Goal: Task Accomplishment & Management: Use online tool/utility

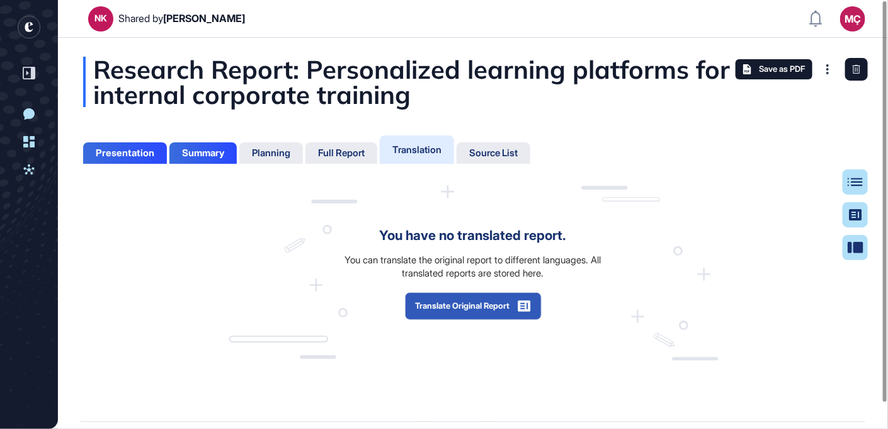
scroll to position [5, 0]
click at [476, 311] on button "Translate Original Report" at bounding box center [473, 306] width 137 height 28
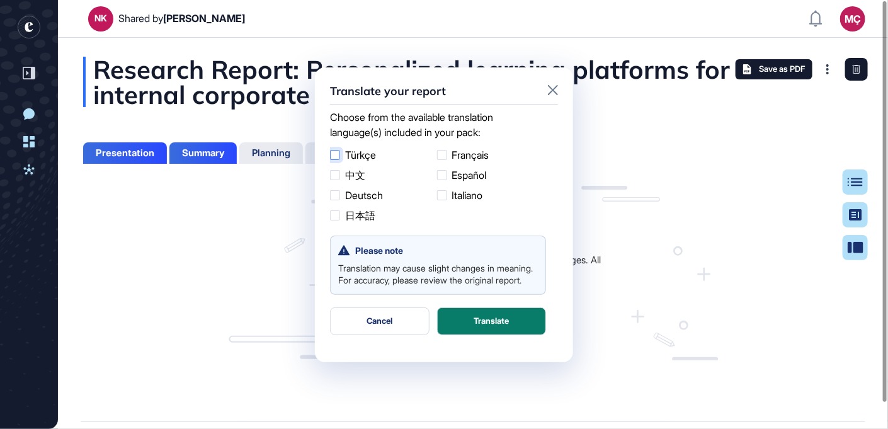
click at [362, 156] on label "Türkçe" at bounding box center [381, 154] width 102 height 15
click at [495, 326] on button "Translate" at bounding box center [491, 321] width 109 height 28
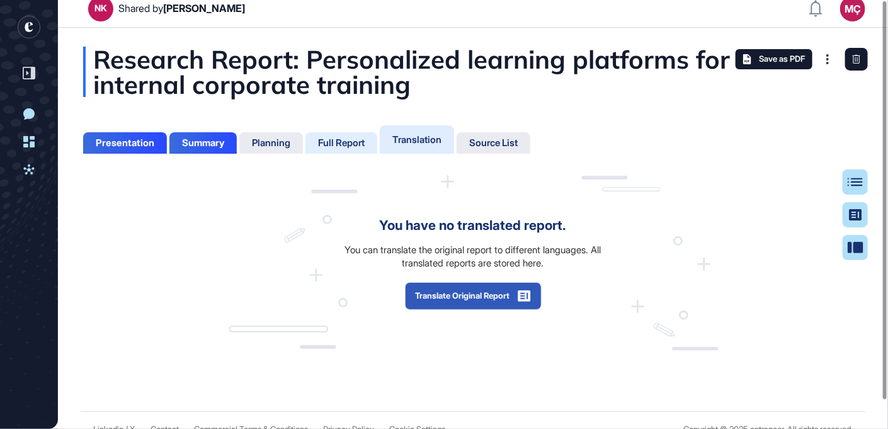
scroll to position [0, 0]
